Goal: Task Accomplishment & Management: Understand process/instructions

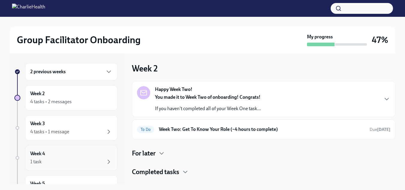
click at [63, 161] on div "1 task" at bounding box center [71, 161] width 82 height 7
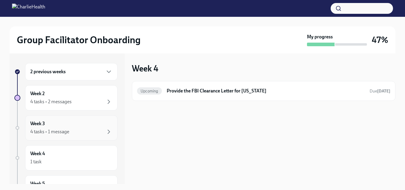
click at [61, 128] on div "4 tasks • 1 message" at bounding box center [71, 131] width 82 height 7
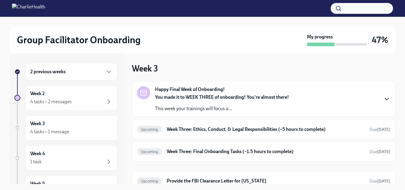
click at [384, 100] on icon "button" at bounding box center [386, 98] width 7 height 7
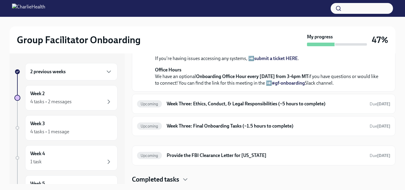
scroll to position [258, 0]
click at [334, 105] on h6 "Week Three: Ethics, Conduct, & Legal Responsibilities (~5 hours to complete)" at bounding box center [266, 103] width 198 height 7
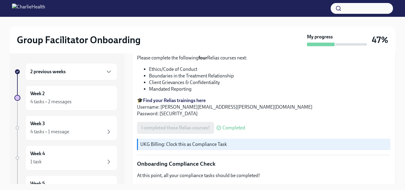
scroll to position [301, 0]
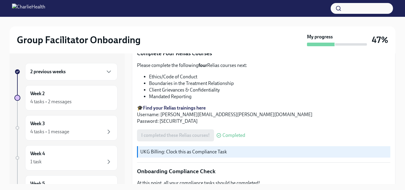
click at [198, 105] on strong "Find your Relias trainings here" at bounding box center [174, 108] width 63 height 6
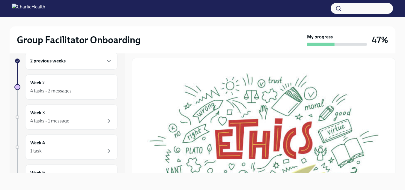
scroll to position [0, 0]
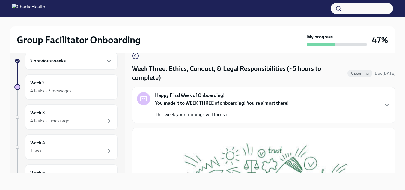
click at [88, 62] on div "2 previous weeks" at bounding box center [71, 60] width 82 height 7
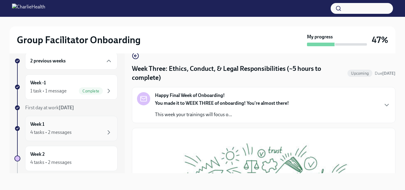
click at [90, 129] on div "4 tasks • 2 messages" at bounding box center [71, 132] width 82 height 7
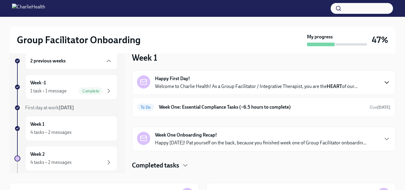
click at [389, 82] on icon "button" at bounding box center [387, 83] width 4 height 2
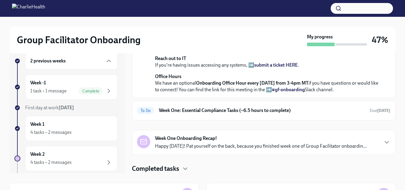
scroll to position [166, 0]
click at [281, 9] on strong "view the FULL onboarding plan HERE" at bounding box center [248, 6] width 78 height 6
click at [58, 159] on div "4 tasks • 2 messages" at bounding box center [50, 162] width 41 height 7
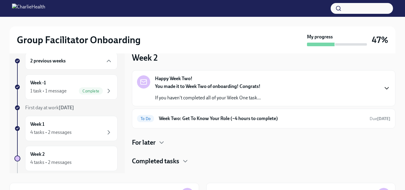
click at [388, 88] on icon "button" at bounding box center [387, 88] width 4 height 2
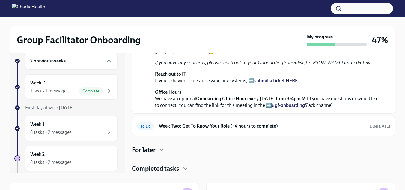
scroll to position [201, 0]
click at [363, 152] on div "For later" at bounding box center [264, 149] width 264 height 9
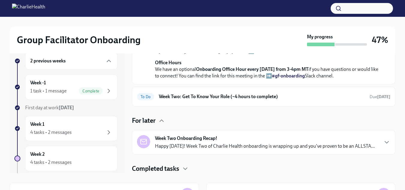
scroll to position [230, 0]
click at [385, 142] on icon "button" at bounding box center [387, 142] width 4 height 2
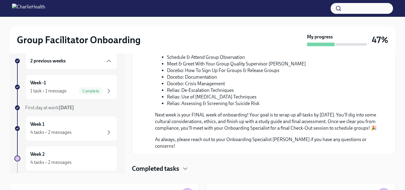
scroll to position [529, 0]
click at [184, 171] on icon "button" at bounding box center [185, 168] width 7 height 7
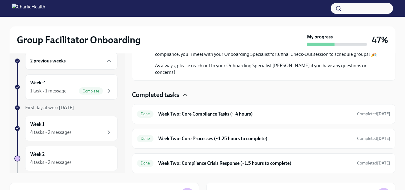
scroll to position [603, 0]
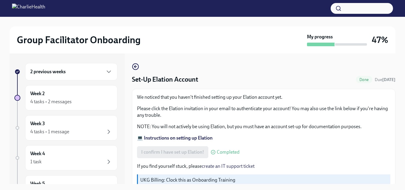
scroll to position [31, 0]
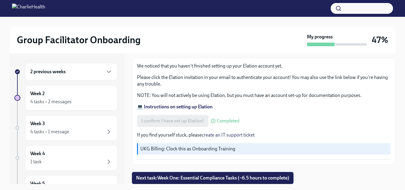
click at [268, 180] on span "Next task : Week One: Essential Compliance Tasks (~6.5 hours to complete)" at bounding box center [212, 178] width 153 height 6
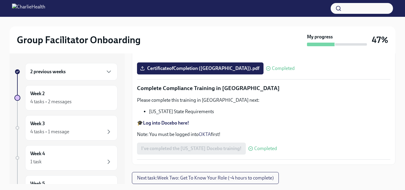
scroll to position [1366, 0]
click at [275, 178] on button "Next task : Week Two: Get To Know Your Role (~4 hours to complete)" at bounding box center [205, 178] width 147 height 12
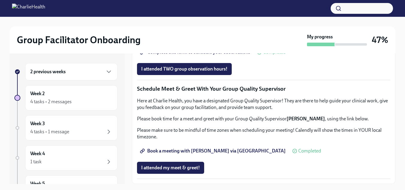
scroll to position [487, 0]
click at [202, 38] on span "Group Observation Instructions" at bounding box center [177, 35] width 72 height 6
click at [187, 55] on span "Complete this form to schedule your observations" at bounding box center [195, 52] width 109 height 6
click at [194, 38] on span "Group Observation Instructions" at bounding box center [177, 35] width 72 height 6
